Goal: Check status: Check status

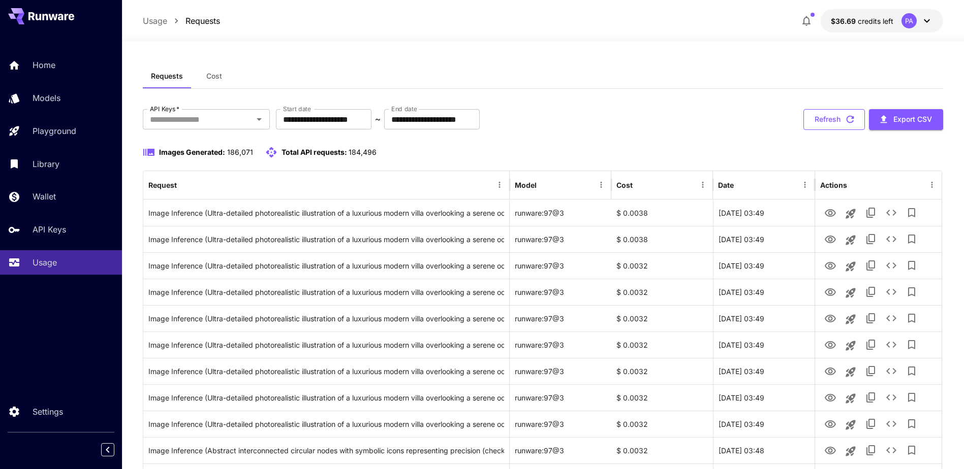
click at [833, 124] on button "Refresh" at bounding box center [833, 119] width 61 height 21
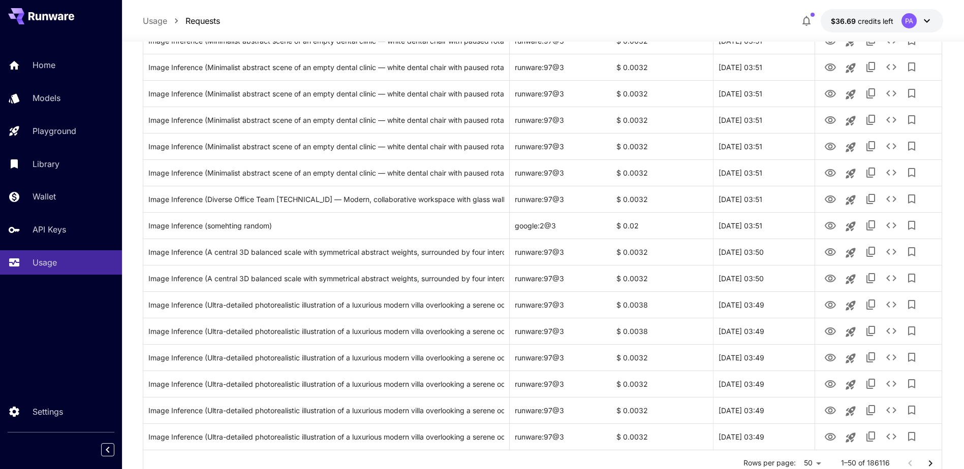
scroll to position [1109, 0]
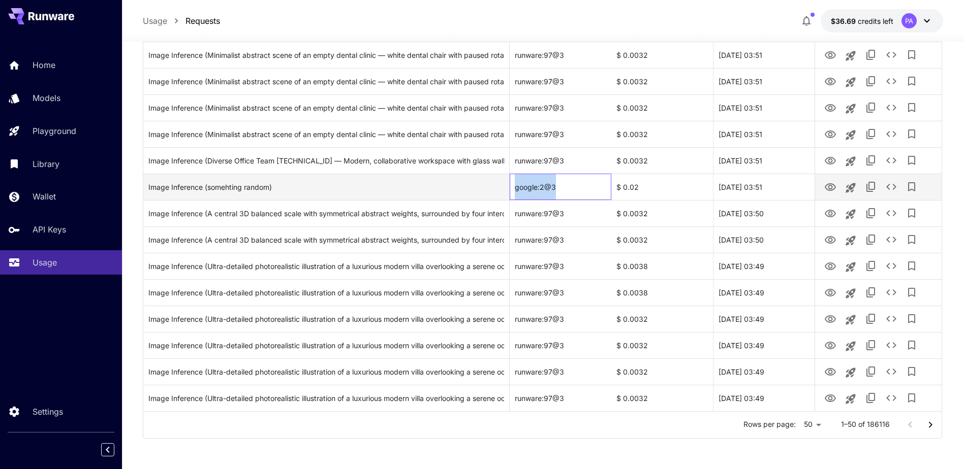
drag, startPoint x: 572, startPoint y: 187, endPoint x: 512, endPoint y: 195, distance: 60.4
click at [512, 195] on div "google:2@3" at bounding box center [561, 187] width 102 height 26
drag, startPoint x: 512, startPoint y: 195, endPoint x: 607, endPoint y: 192, distance: 95.6
click at [607, 192] on div "google:2@3" at bounding box center [561, 187] width 102 height 26
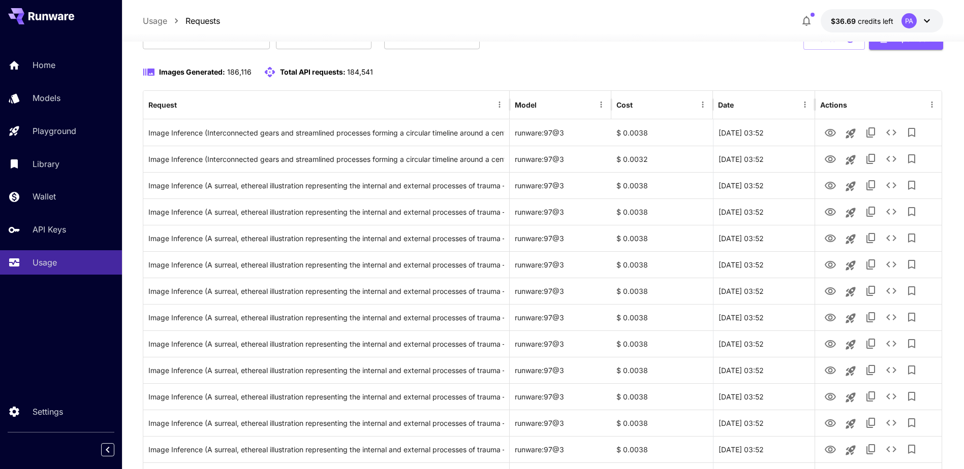
scroll to position [0, 0]
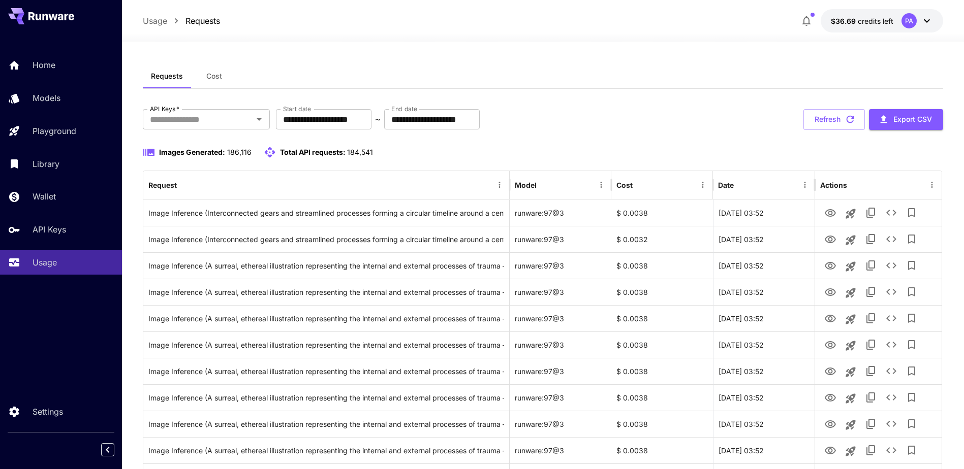
click at [850, 127] on button "Refresh" at bounding box center [833, 119] width 61 height 21
click at [201, 118] on input "API Keys   *" at bounding box center [198, 119] width 104 height 14
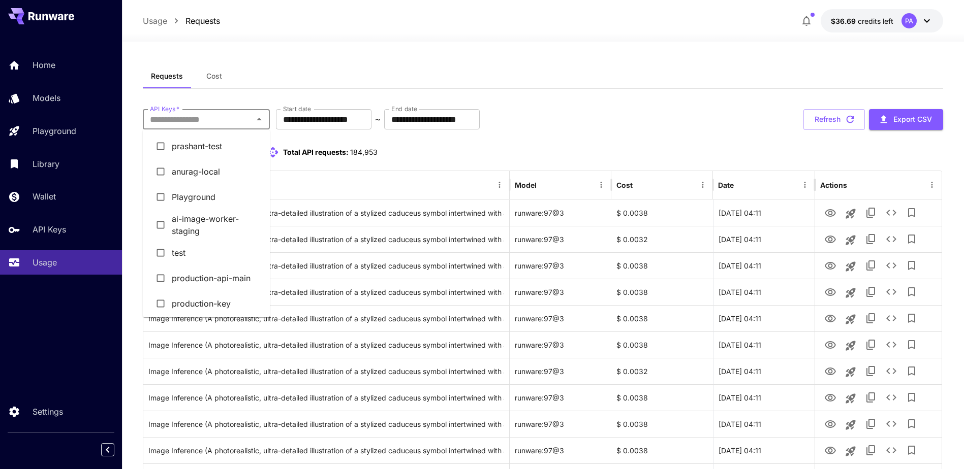
click at [201, 139] on li "prashant-test" at bounding box center [206, 146] width 127 height 25
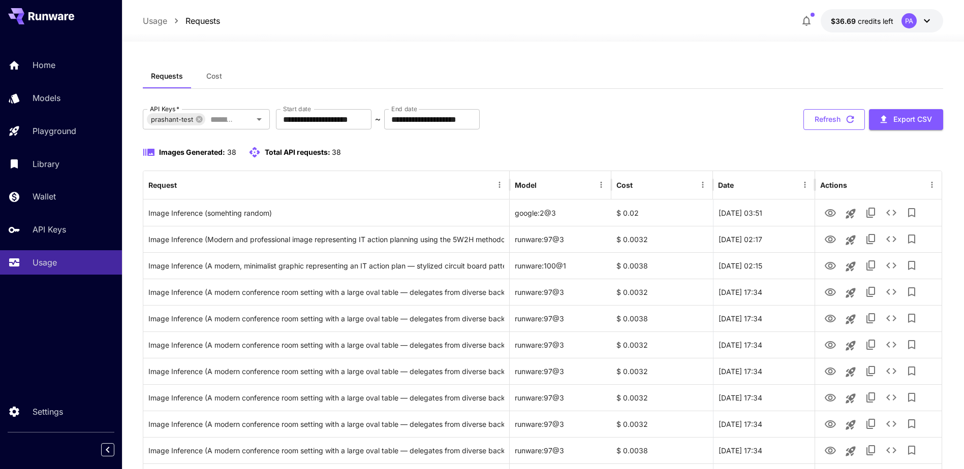
click at [823, 115] on button "Refresh" at bounding box center [833, 119] width 61 height 21
click at [846, 114] on icon "button" at bounding box center [849, 119] width 11 height 11
drag, startPoint x: 836, startPoint y: 120, endPoint x: 796, endPoint y: 124, distance: 40.3
click at [836, 120] on button "Refresh" at bounding box center [833, 119] width 61 height 21
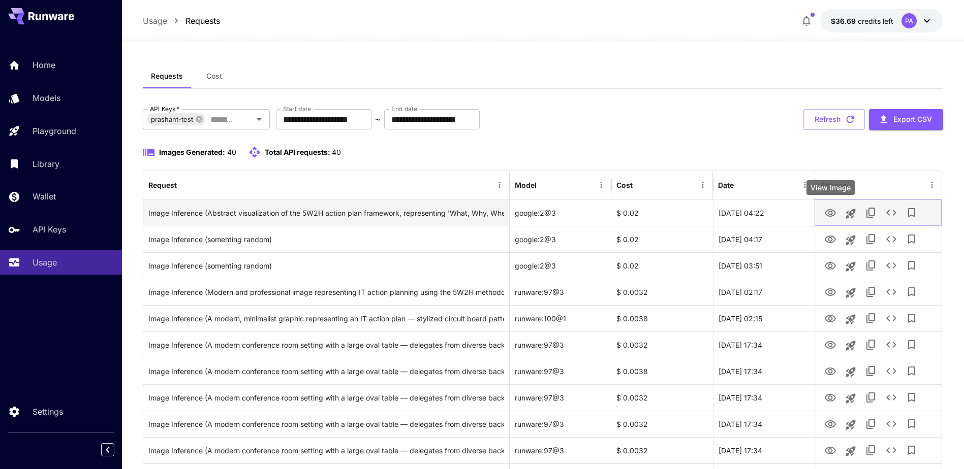
click at [835, 213] on icon "View Image" at bounding box center [829, 213] width 11 height 8
